Goal: Communication & Community: Share content

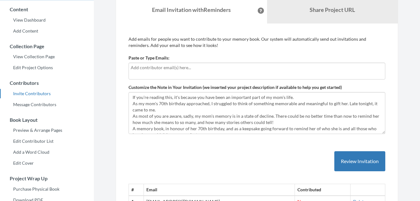
scroll to position [45, 0]
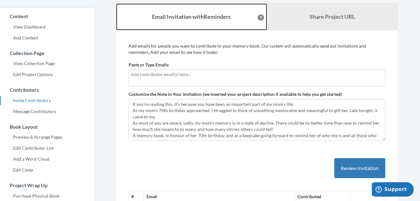
click at [185, 25] on link "Email Invitation with Reminders" at bounding box center [191, 16] width 151 height 27
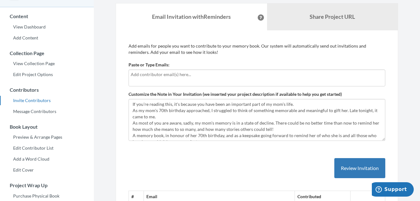
click at [162, 79] on div at bounding box center [256, 77] width 257 height 17
type input "[EMAIL_ADDRESS][DOMAIN_NAME]"
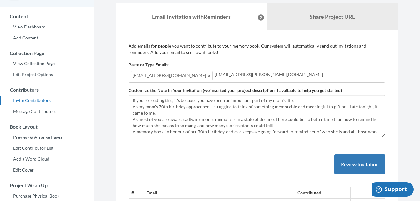
type input "[EMAIL_ADDRESS][PERSON_NAME][DOMAIN_NAME]"
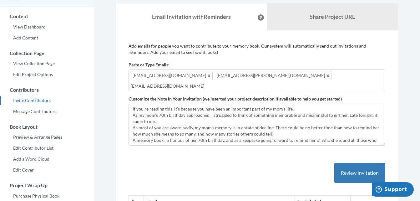
type input "[EMAIL_ADDRESS][DOMAIN_NAME]"
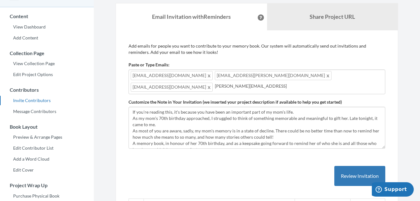
type input "[PERSON_NAME][EMAIL_ADDRESS][DOMAIN_NAME]"
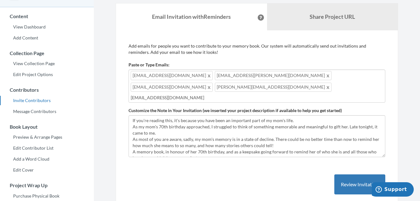
type input "[EMAIL_ADDRESS][DOMAIN_NAME]"
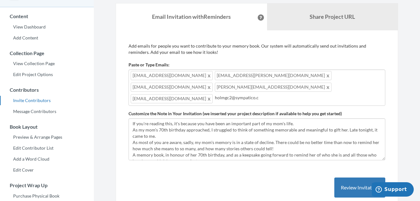
type input "[EMAIL_ADDRESS][DOMAIN_NAME]"
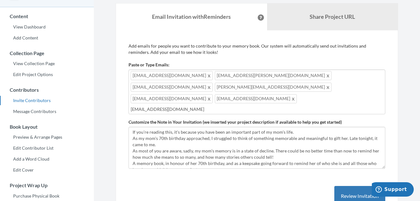
type input "[EMAIL_ADDRESS][DOMAIN_NAME]"
type input "[PERSON_NAME][EMAIL_ADDRESS][PERSON_NAME][DOMAIN_NAME]"
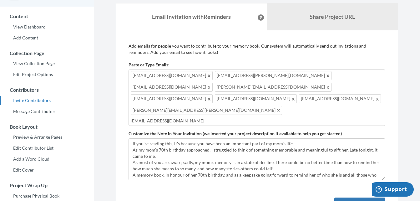
type input "[EMAIL_ADDRESS][DOMAIN_NAME]"
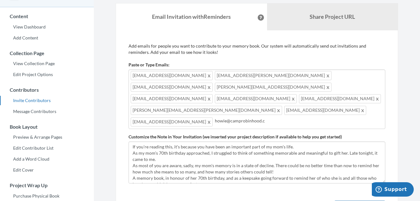
type input "[EMAIL_ADDRESS][DOMAIN_NAME]"
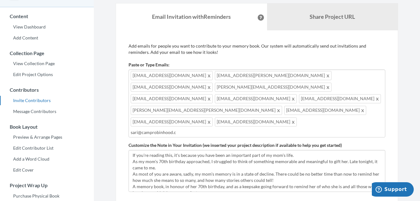
type input "[EMAIL_ADDRESS][DOMAIN_NAME]"
type input "[EMAIL_ADDRESS][PERSON_NAME][DOMAIN_NAME]"
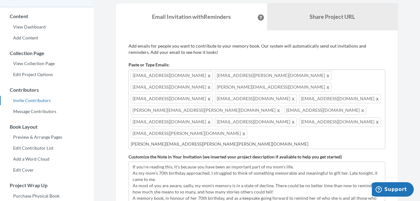
type input "[PERSON_NAME][EMAIL_ADDRESS][PERSON_NAME][PERSON_NAME][DOMAIN_NAME]"
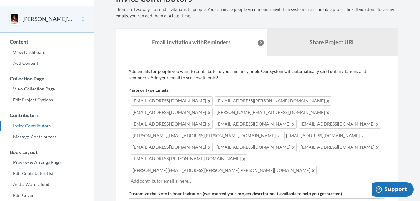
scroll to position [0, 0]
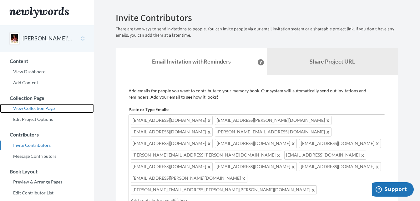
click at [41, 107] on link "View Collection Page" at bounding box center [47, 107] width 94 height 9
click at [273, 158] on div "[EMAIL_ADDRESS][DOMAIN_NAME] [PERSON_NAME][EMAIL_ADDRESS][PERSON_NAME][DOMAIN_N…" at bounding box center [256, 159] width 257 height 91
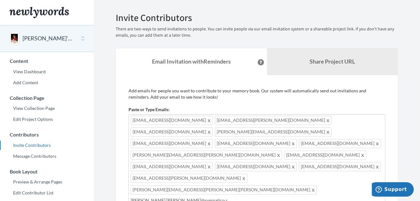
type input "[PERSON_NAME][EMAIL_ADDRESS][PERSON_NAME][DOMAIN_NAME]"
type input "[PERSON_NAME][EMAIL_ADDRESS][DOMAIN_NAME]"
type input "[EMAIL_ADDRESS][DOMAIN_NAME]"
type input "[PERSON_NAME][EMAIL_ADDRESS][DOMAIN_NAME]"
type input "[EMAIL_ADDRESS][DOMAIN_NAME]"
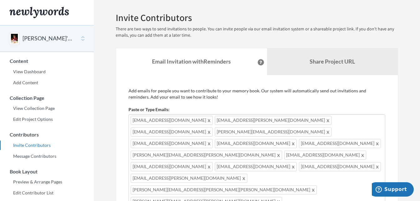
type input "[EMAIL_ADDRESS][DOMAIN_NAME]"
type input "[PERSON_NAME][EMAIL_ADDRESS][DOMAIN_NAME]"
type input "[EMAIL_ADDRESS][DOMAIN_NAME]"
type input "[PERSON_NAME][EMAIL_ADDRESS][DOMAIN_NAME]"
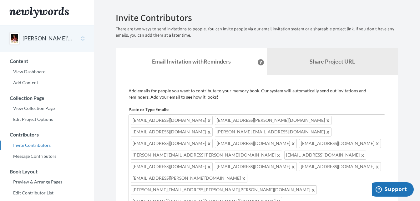
click at [347, 177] on div "[EMAIL_ADDRESS][DOMAIN_NAME] [PERSON_NAME][EMAIL_ADDRESS][PERSON_NAME][DOMAIN_N…" at bounding box center [256, 188] width 257 height 149
type input "[PERSON_NAME][EMAIL_ADDRESS][DOMAIN_NAME]"
type input "[EMAIL_ADDRESS][DOMAIN_NAME]"
type input "[EMAIL_ADDRESS][PERSON_NAME][DOMAIN_NAME]"
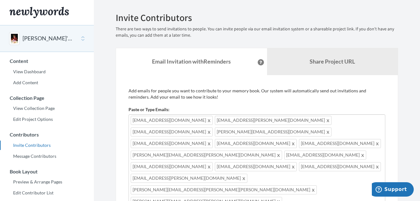
type input "[EMAIL_ADDRESS][DOMAIN_NAME]"
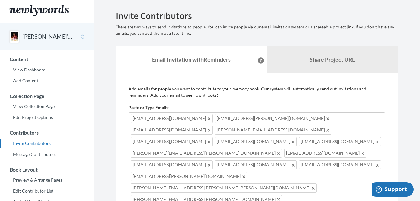
type input "[EMAIL_ADDRESS][PERSON_NAME][DOMAIN_NAME]"
type input "[EMAIL_ADDRESS][DOMAIN_NAME]"
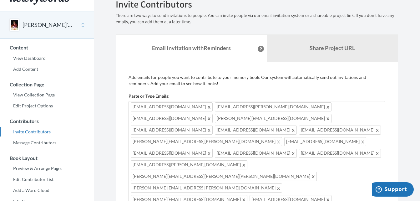
type input "[EMAIL_ADDRESS][DOMAIN_NAME]"
type input "[EMAIL_ADDRESS]"
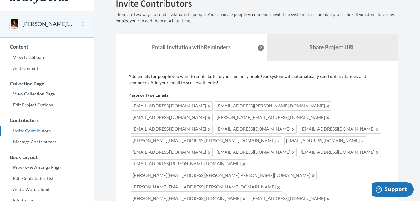
type input "[EMAIL_ADDRESS][DOMAIN_NAME]"
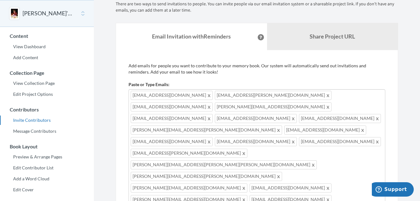
type input "[EMAIL_ADDRESS][DOMAIN_NAME]"
type input "[DOMAIN_NAME][EMAIL_ADDRESS][DOMAIN_NAME]"
type input "[EMAIL_ADDRESS][PERSON_NAME][DOMAIN_NAME]"
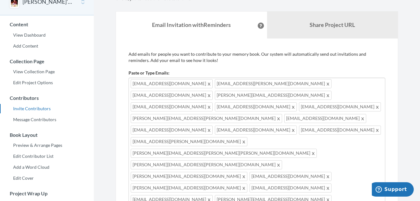
type input "[PERSON_NAME][EMAIL_ADDRESS][DOMAIN_NAME]"
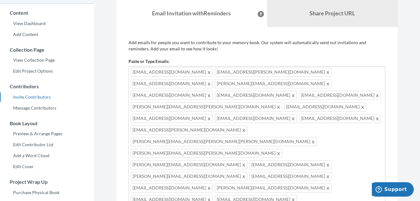
type input "[EMAIL_ADDRESS][DOMAIN_NAME]"
type input "[PERSON_NAME][EMAIL_ADDRESS][PERSON_NAME][DOMAIN_NAME]"
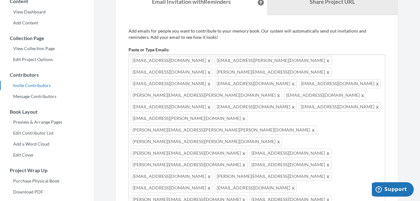
type input "[PERSON_NAME][EMAIL_ADDRESS][PERSON_NAME][DOMAIN_NAME]"
type input "[EMAIL_ADDRESS][DOMAIN_NAME]"
type input "[EMAIL_ADDRESS][PERSON_NAME][DOMAIN_NAME]"
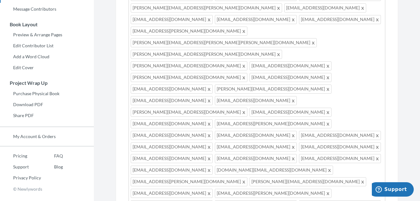
scroll to position [219, 0]
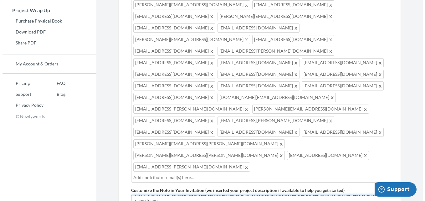
scroll to position [25, 0]
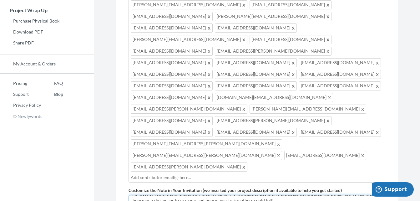
drag, startPoint x: 282, startPoint y: 92, endPoint x: 182, endPoint y: 100, distance: 101.0
paste textarea "Feel free to add any photos that you like; note I will be adding lots myself!"
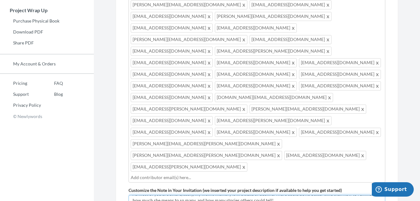
drag, startPoint x: 282, startPoint y: 91, endPoint x: 182, endPoint y: 99, distance: 101.0
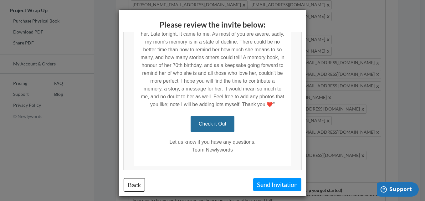
scroll to position [200, 0]
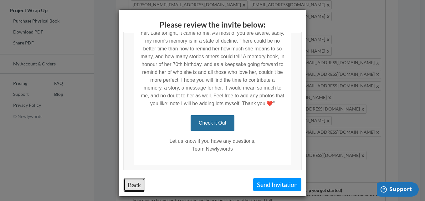
click at [133, 185] on button "Back" at bounding box center [133, 184] width 21 height 13
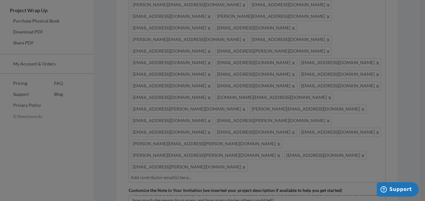
scroll to position [0, 0]
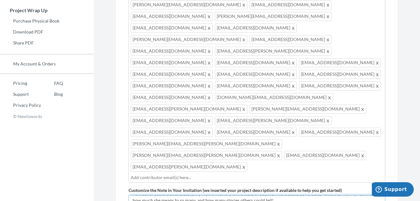
type textarea "If you're reading this, it's because you have been an important part of my mom'…"
drag, startPoint x: 365, startPoint y: 137, endPoint x: 257, endPoint y: 148, distance: 108.3
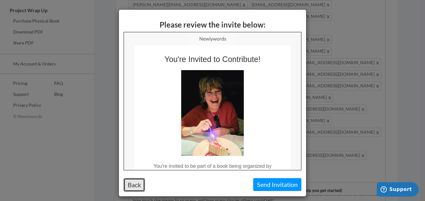
click at [133, 182] on button "Back" at bounding box center [133, 184] width 21 height 13
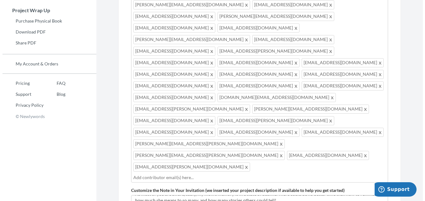
scroll to position [240, 0]
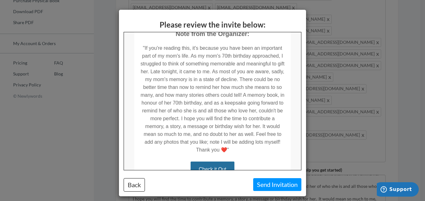
scroll to position [225, 0]
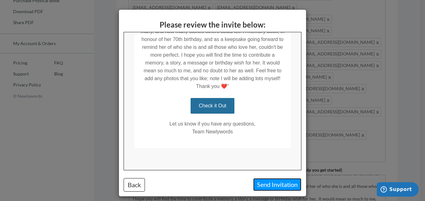
click at [271, 185] on button "Send Invitation" at bounding box center [277, 184] width 48 height 13
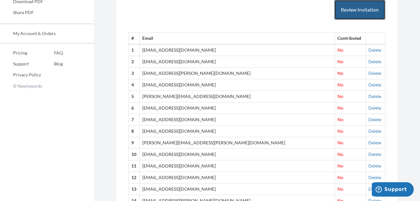
scroll to position [251, 0]
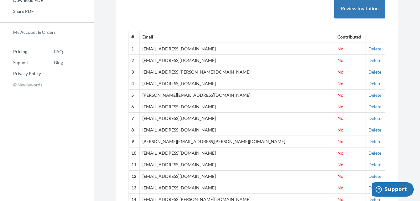
click at [179, 48] on td "[EMAIL_ADDRESS][DOMAIN_NAME]" at bounding box center [237, 49] width 195 height 12
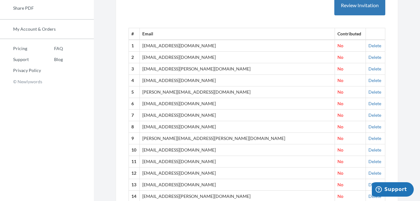
scroll to position [248, 0]
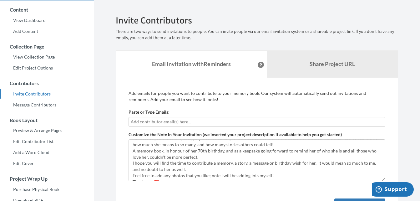
scroll to position [0, 0]
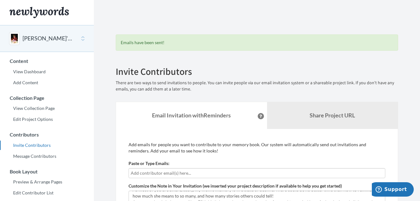
click at [177, 177] on div at bounding box center [256, 173] width 257 height 10
type input "[EMAIL_ADDRESS][DOMAIN_NAME]"
drag, startPoint x: 390, startPoint y: 188, endPoint x: 408, endPoint y: 93, distance: 96.4
click at [408, 182] on html "Support" at bounding box center [393, 190] width 42 height 16
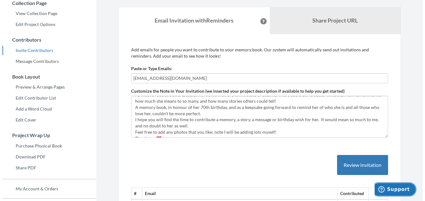
scroll to position [96, 0]
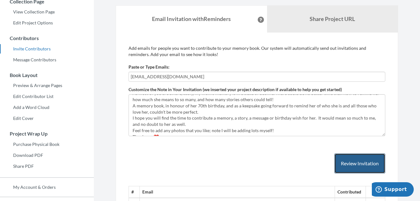
click at [360, 157] on button "Review Invitation" at bounding box center [359, 163] width 51 height 20
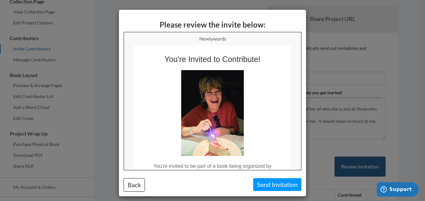
scroll to position [0, 0]
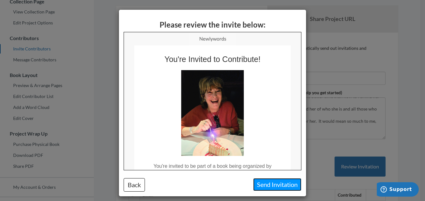
click at [282, 183] on button "Send Invitation" at bounding box center [277, 184] width 48 height 13
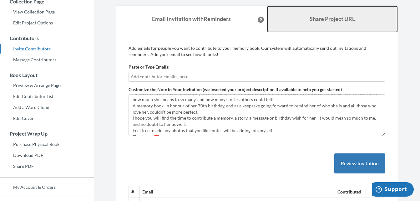
click at [335, 17] on b "Share Project URL" at bounding box center [331, 18] width 45 height 7
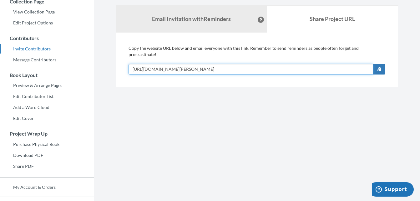
click at [265, 65] on input "[URL][DOMAIN_NAME][PERSON_NAME]" at bounding box center [250, 69] width 244 height 11
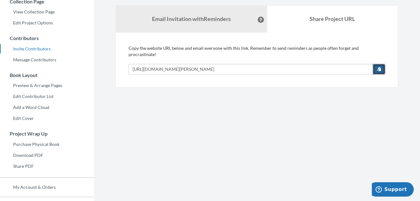
click at [381, 67] on span "button" at bounding box center [379, 69] width 4 height 4
click at [380, 67] on span "button" at bounding box center [379, 69] width 4 height 4
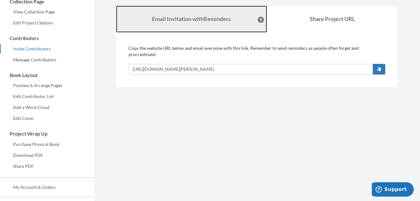
click at [201, 13] on link "Email Invitation with Reminders" at bounding box center [191, 19] width 151 height 27
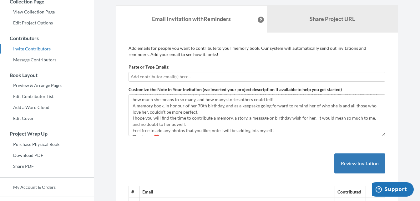
click at [186, 74] on input "text" at bounding box center [257, 76] width 252 height 7
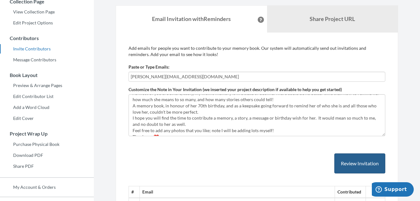
type input "[PERSON_NAME][EMAIL_ADDRESS][DOMAIN_NAME]"
click at [367, 166] on button "Review Invitation" at bounding box center [359, 163] width 51 height 20
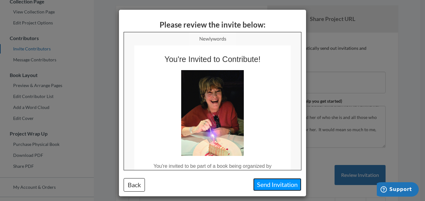
click at [279, 182] on button "Send Invitation" at bounding box center [277, 184] width 48 height 13
